Goal: Check status: Check status

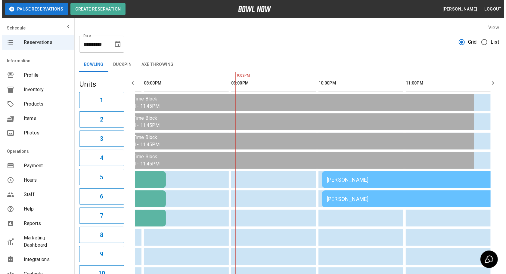
scroll to position [0, 343]
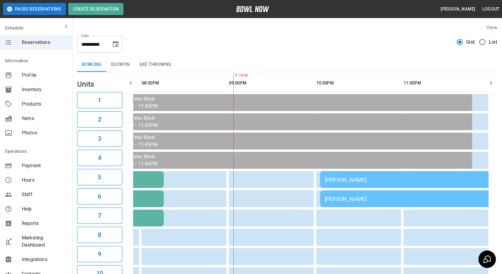
click at [121, 70] on button "Duckpin" at bounding box center [120, 65] width 28 height 14
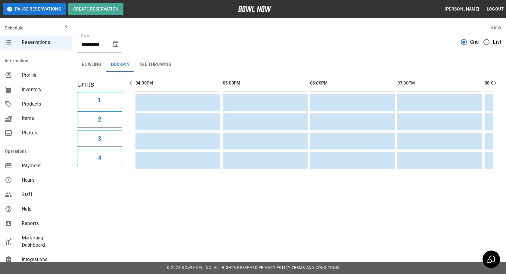
scroll to position [0, 129]
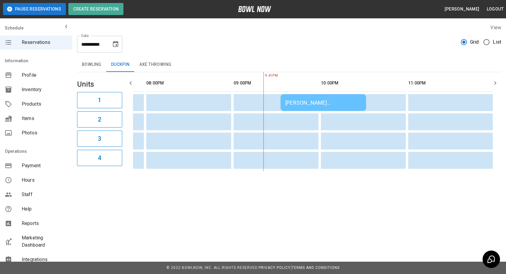
click at [99, 69] on button "Bowling" at bounding box center [91, 65] width 29 height 14
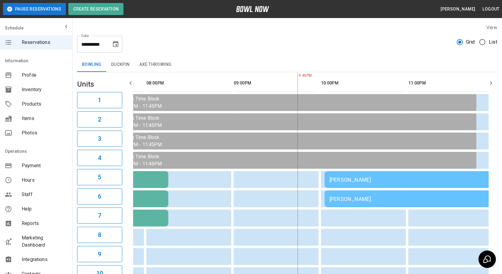
click at [328, 203] on td "[PERSON_NAME]" at bounding box center [412, 199] width 174 height 17
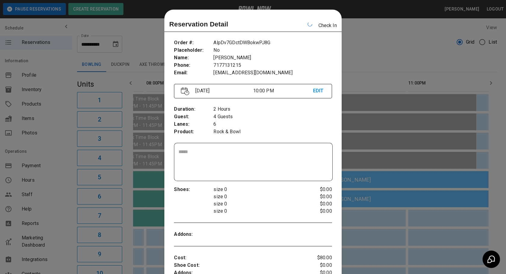
scroll to position [9, 0]
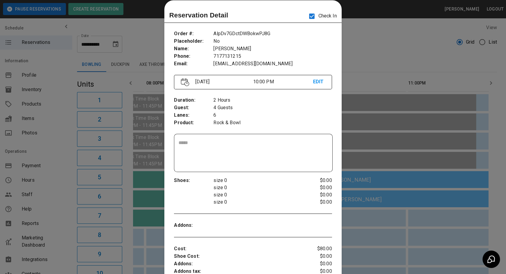
click at [384, 118] on div at bounding box center [253, 137] width 506 height 274
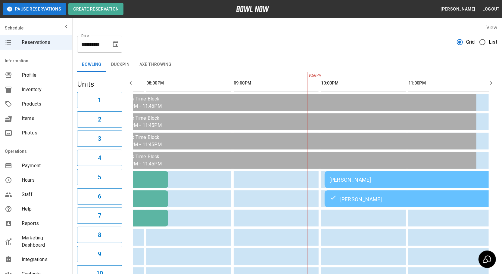
click at [346, 191] on td "[PERSON_NAME]" at bounding box center [412, 199] width 174 height 17
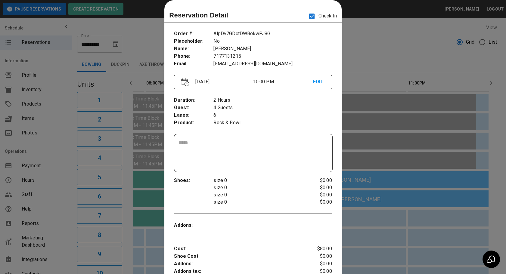
click at [388, 124] on div at bounding box center [253, 137] width 506 height 274
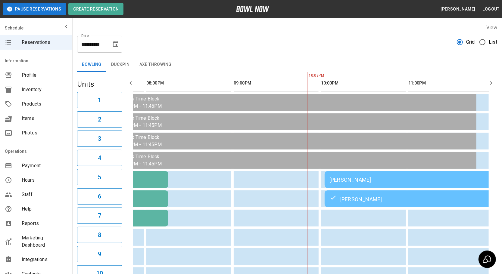
click at [358, 179] on div "[PERSON_NAME]" at bounding box center [412, 180] width 164 height 6
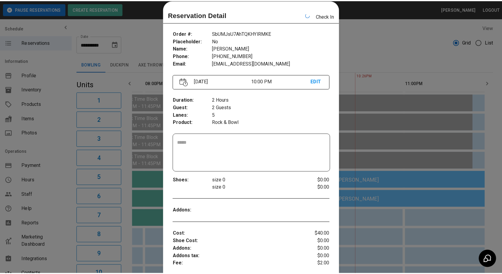
scroll to position [0, 333]
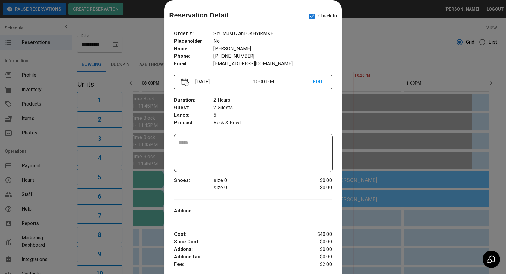
click at [391, 199] on div at bounding box center [253, 137] width 506 height 274
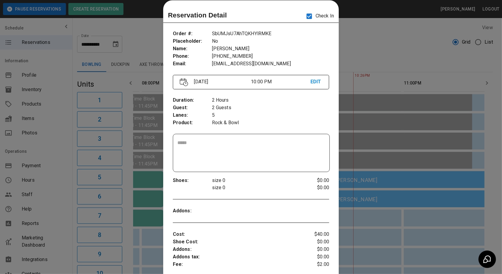
scroll to position [0, 339]
